Goal: Task Accomplishment & Management: Manage account settings

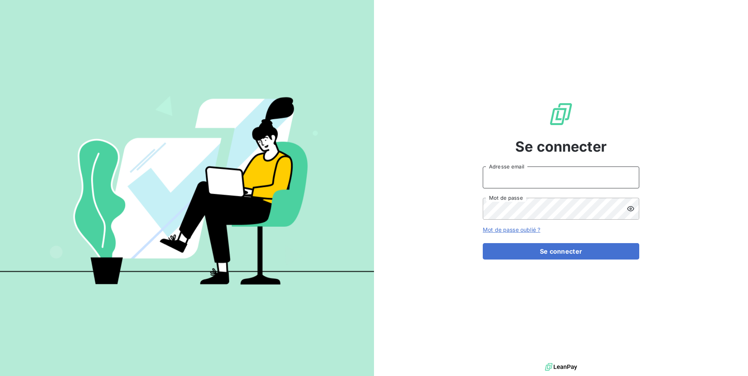
click at [536, 176] on input "Adresse email" at bounding box center [561, 178] width 156 height 22
type input "[PERSON_NAME][EMAIL_ADDRESS][DOMAIN_NAME]"
click at [483, 243] on button "Se connecter" at bounding box center [561, 251] width 156 height 16
click at [509, 186] on input "Adresse email" at bounding box center [561, 178] width 156 height 22
type input "[PERSON_NAME][EMAIL_ADDRESS][DOMAIN_NAME]"
